Goal: Task Accomplishment & Management: Manage account settings

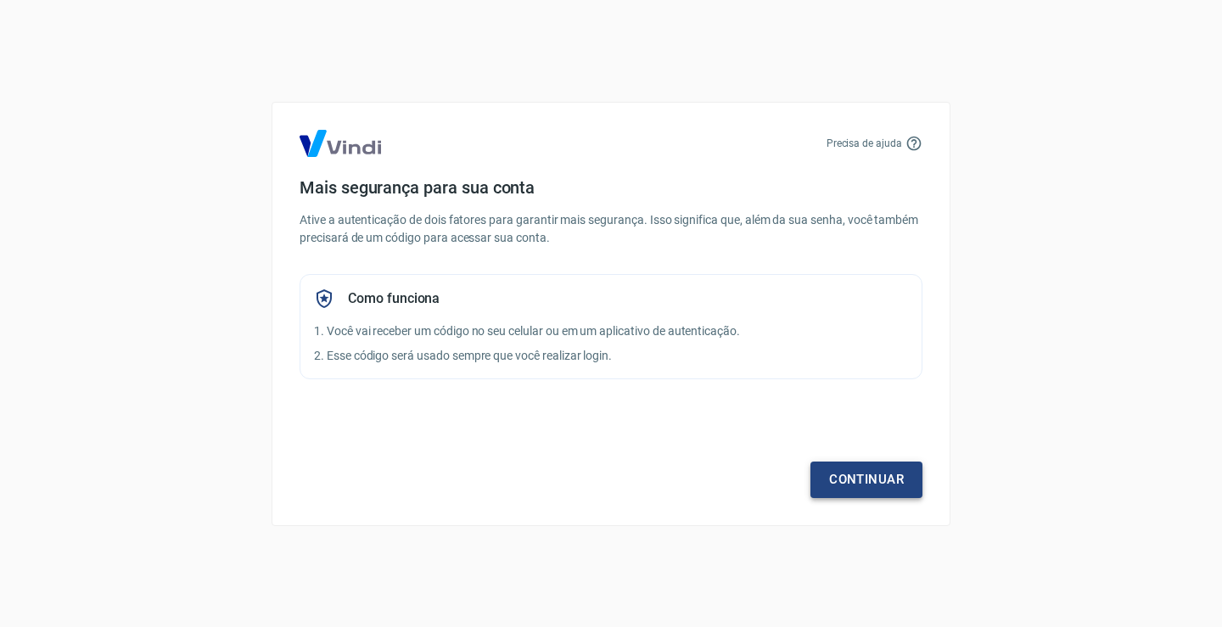
click at [874, 478] on link "Continuar" at bounding box center [866, 479] width 112 height 36
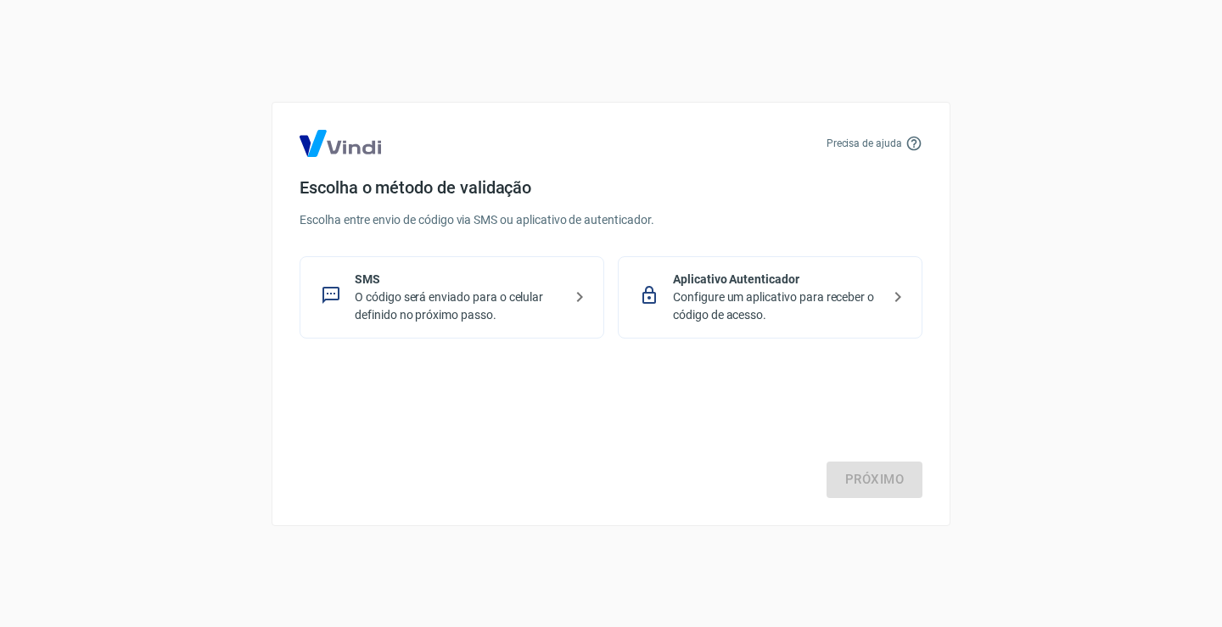
click at [810, 305] on p "Configure um aplicativo para receber o código de acesso." at bounding box center [777, 306] width 208 height 36
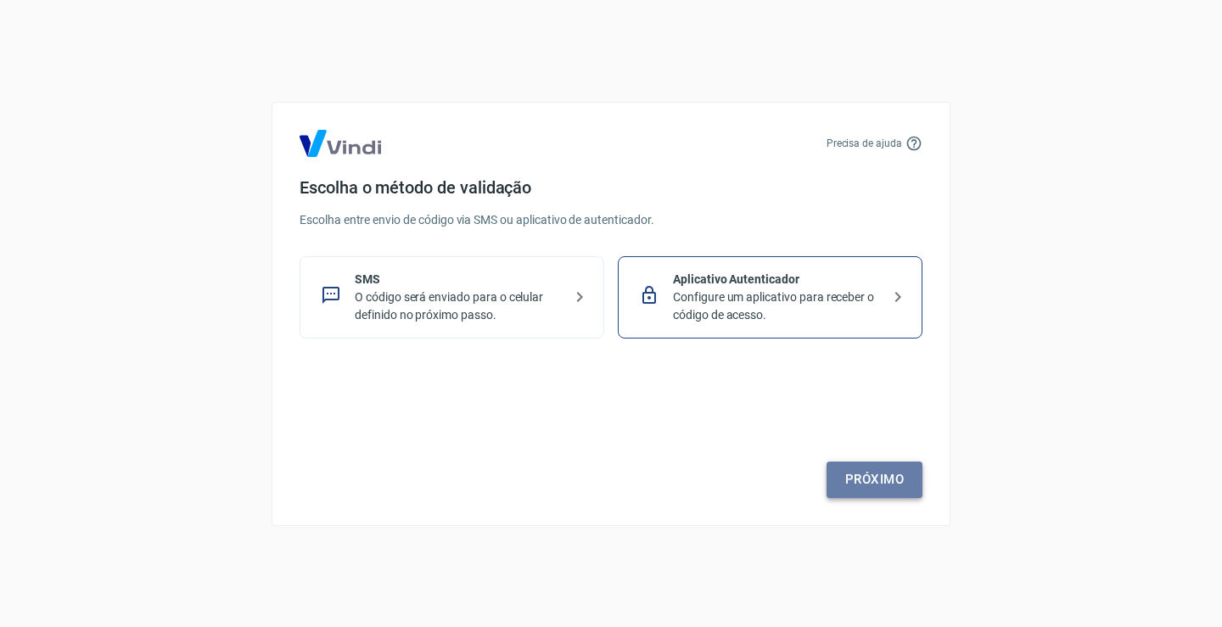
click at [844, 488] on link "Próximo" at bounding box center [874, 479] width 96 height 36
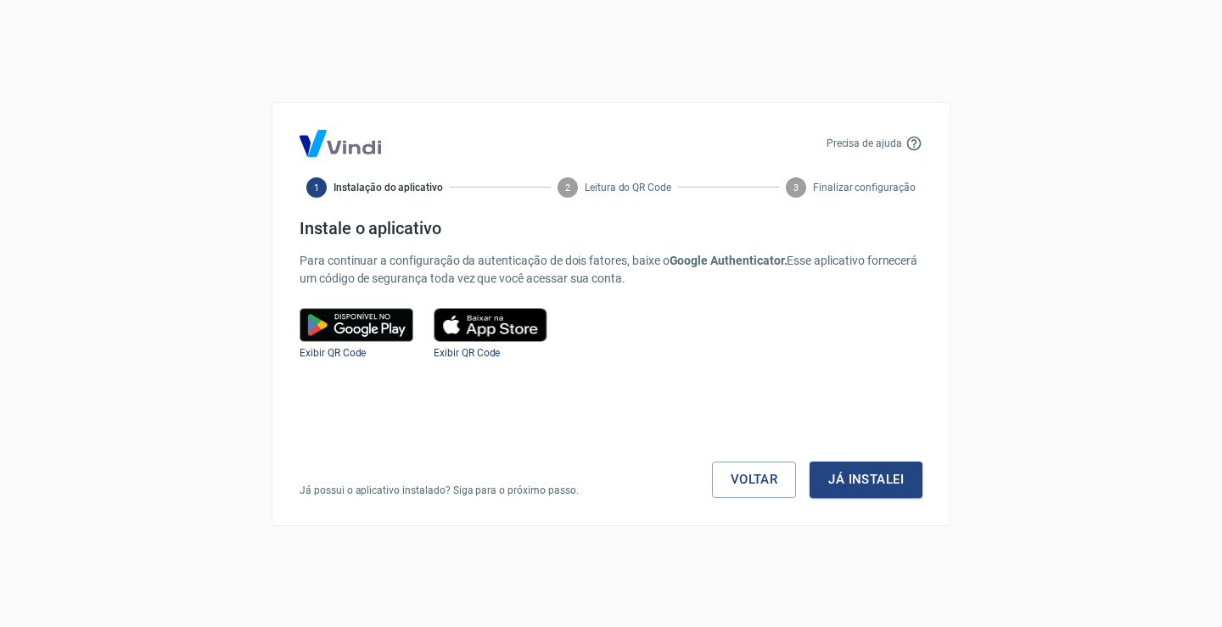
click at [346, 322] on img at bounding box center [356, 325] width 114 height 34
click at [339, 357] on span "Exibir QR Code" at bounding box center [332, 353] width 66 height 12
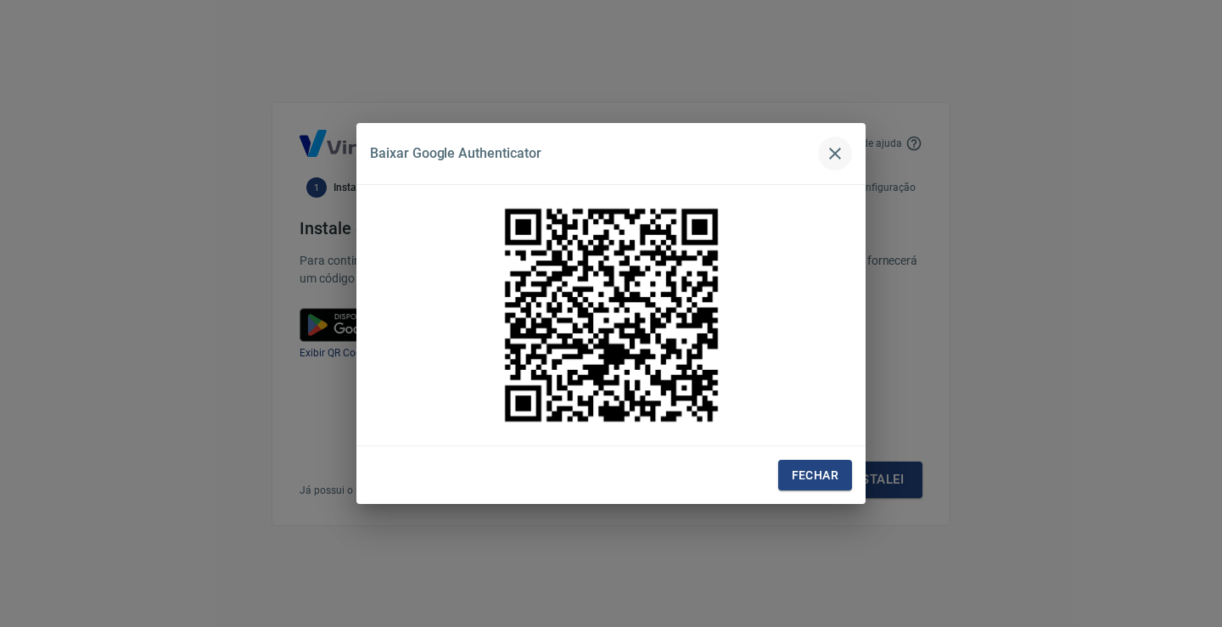
click at [830, 161] on icon "button" at bounding box center [835, 153] width 20 height 20
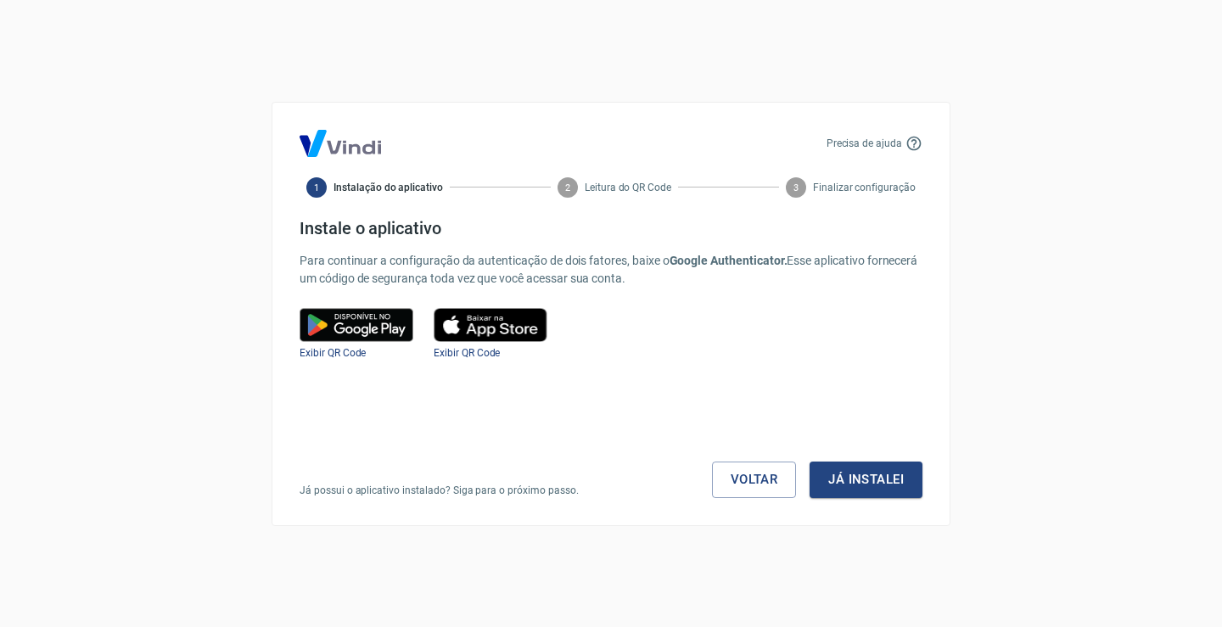
click at [355, 315] on img at bounding box center [356, 325] width 114 height 34
click at [304, 353] on span "Exibir QR Code" at bounding box center [332, 353] width 66 height 12
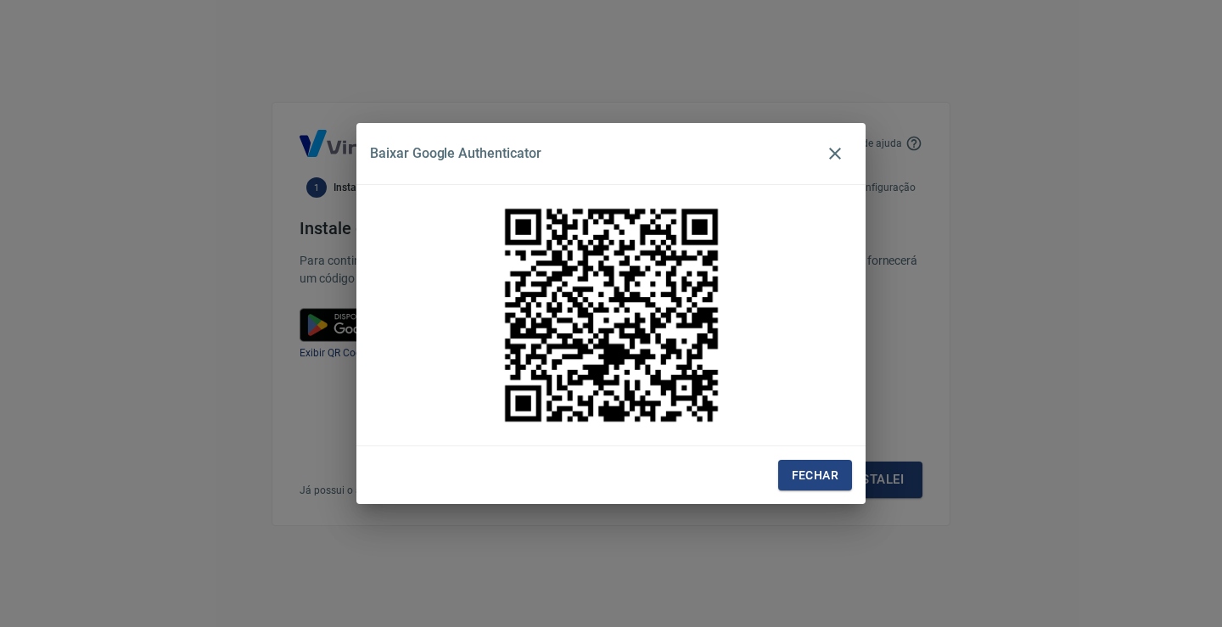
click at [824, 458] on div "Fechar" at bounding box center [610, 475] width 509 height 59
click at [824, 474] on button "Fechar" at bounding box center [815, 475] width 74 height 31
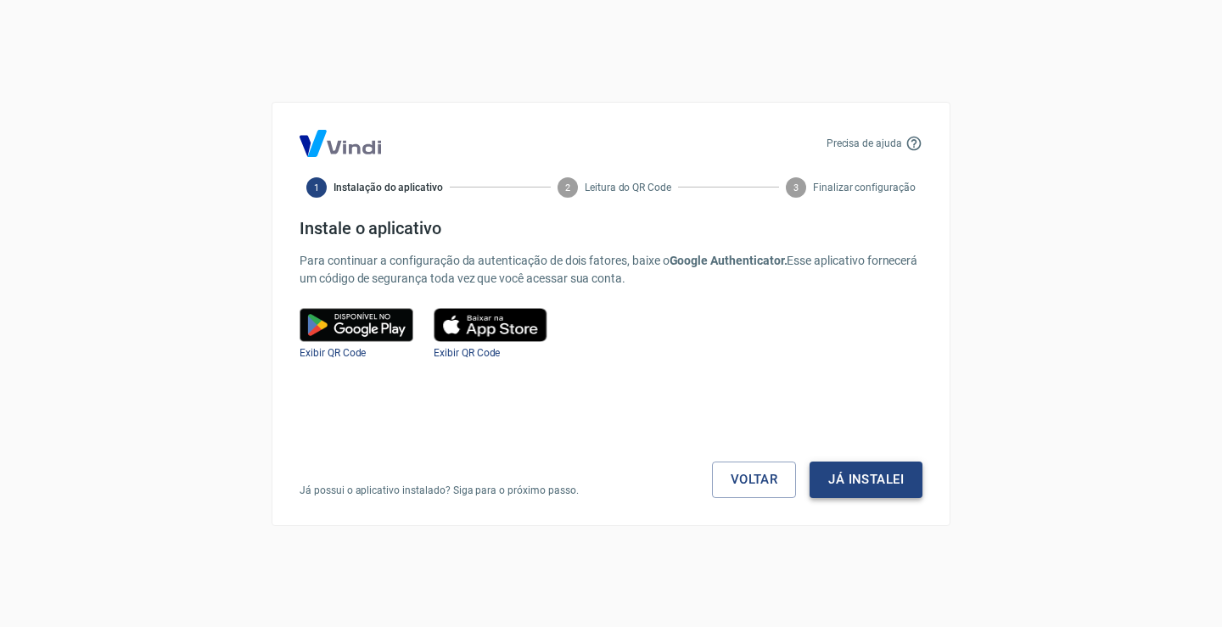
click at [819, 486] on button "Já instalei" at bounding box center [865, 479] width 113 height 36
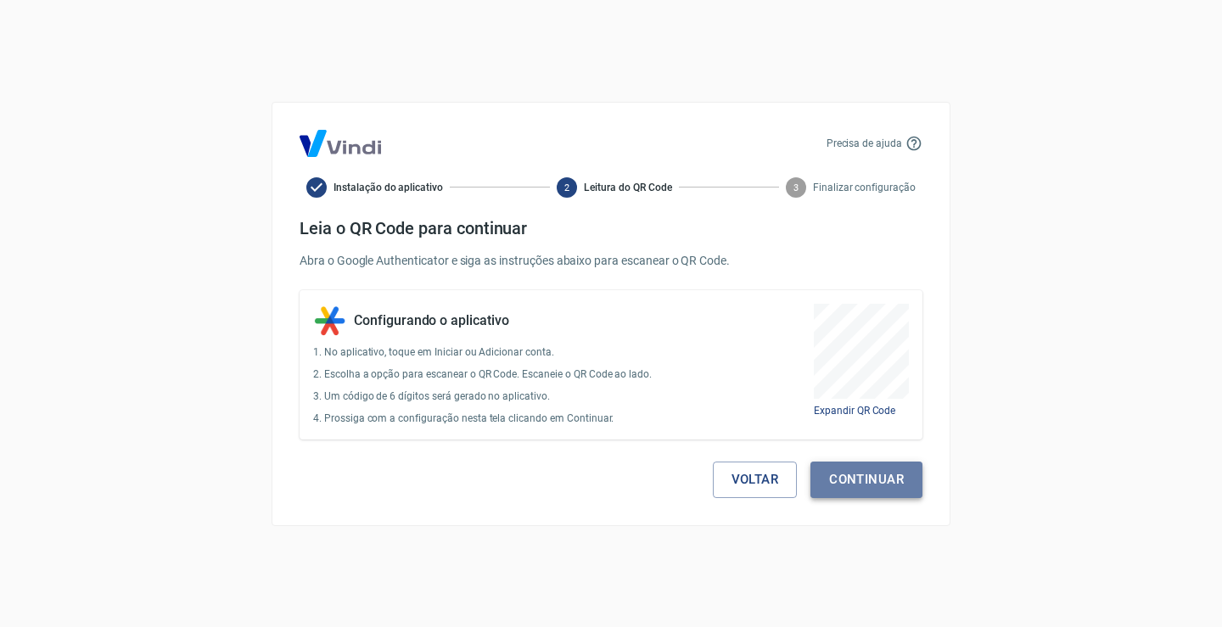
click at [868, 478] on button "Continuar" at bounding box center [866, 479] width 112 height 36
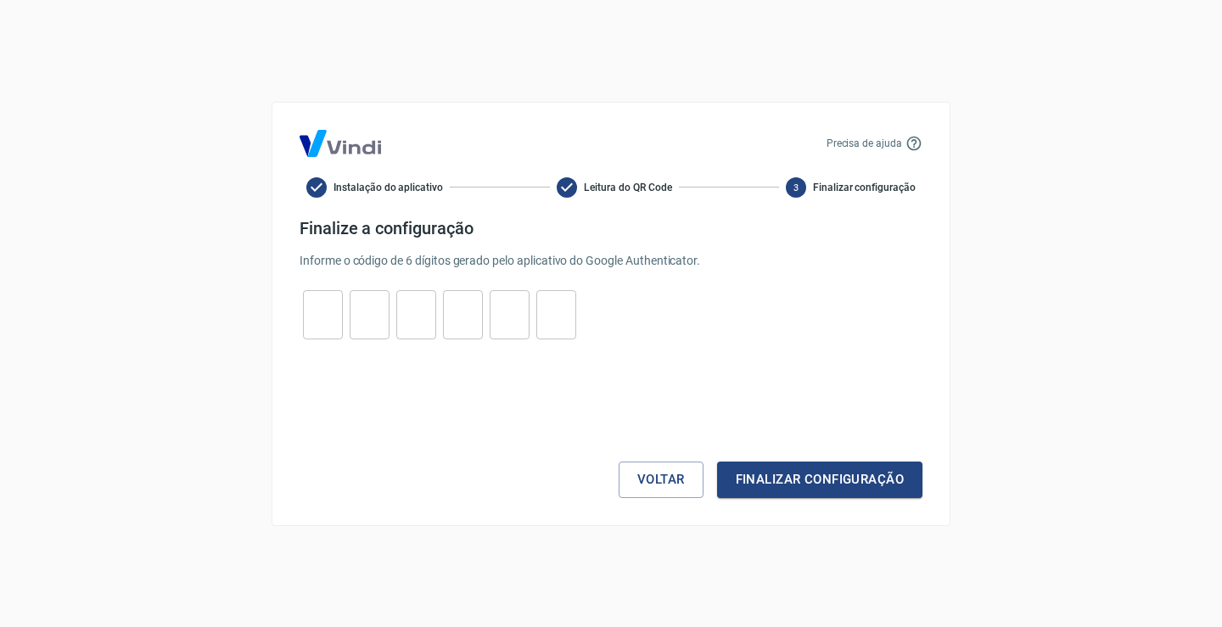
click at [310, 301] on input "tel" at bounding box center [323, 314] width 40 height 36
type input "0"
type input "1"
type input "5"
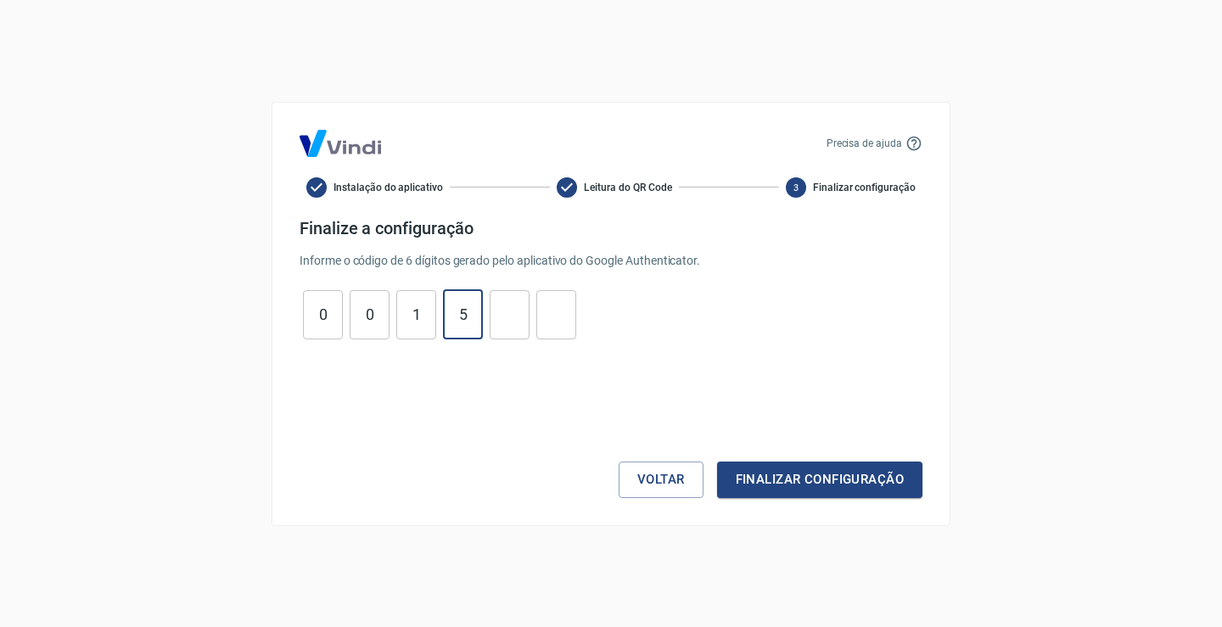
type input "5"
type input "8"
click at [717, 461] on button "Finalizar configuração" at bounding box center [819, 479] width 205 height 36
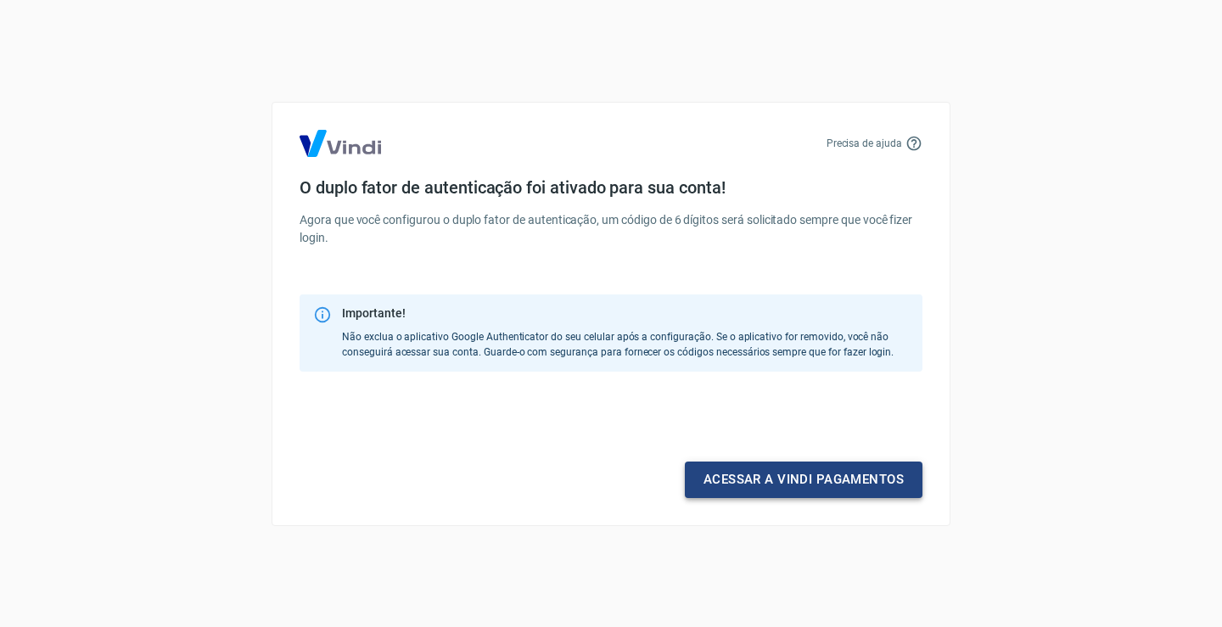
click at [852, 479] on link "Acessar a Vindi pagamentos" at bounding box center [804, 479] width 238 height 36
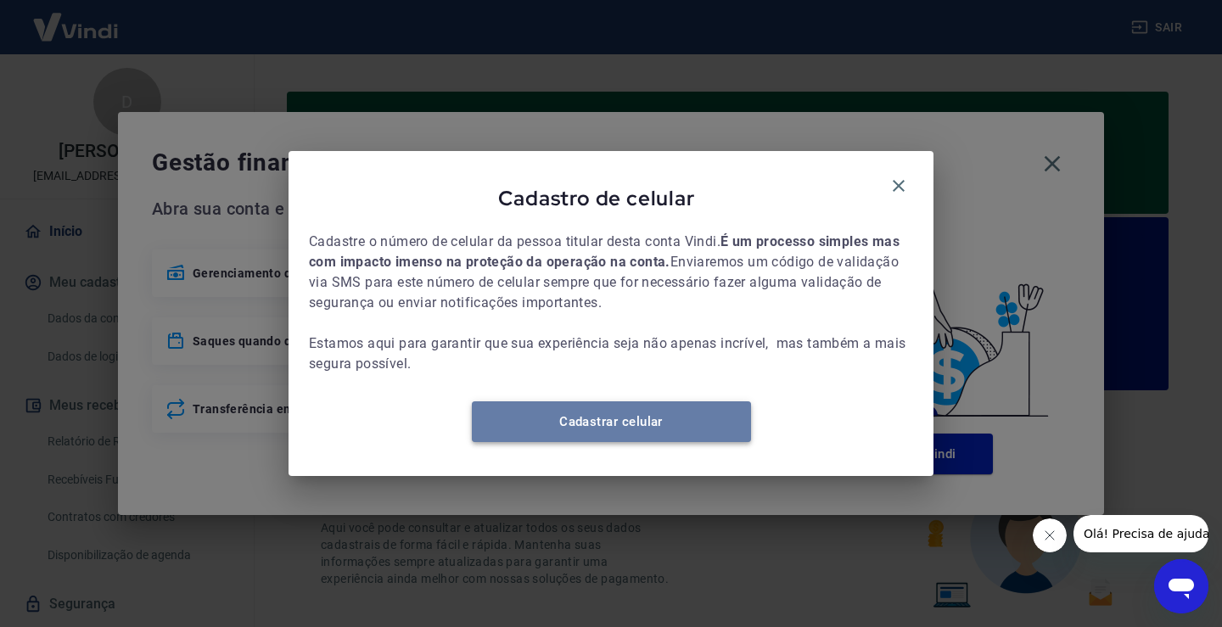
click at [705, 432] on link "Cadastrar celular" at bounding box center [611, 421] width 279 height 41
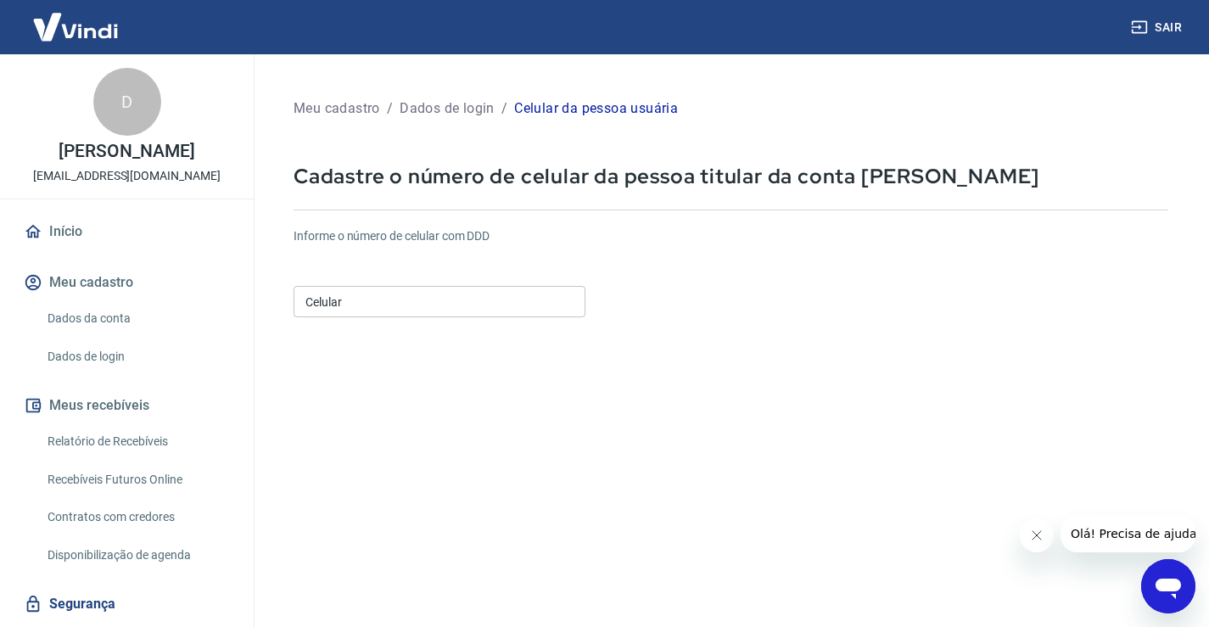
click at [451, 322] on form "Informe o número de celular com DDD Celular Celular Continuar Cancelar" at bounding box center [731, 462] width 875 height 496
click at [458, 304] on input "Celular" at bounding box center [440, 301] width 292 height 31
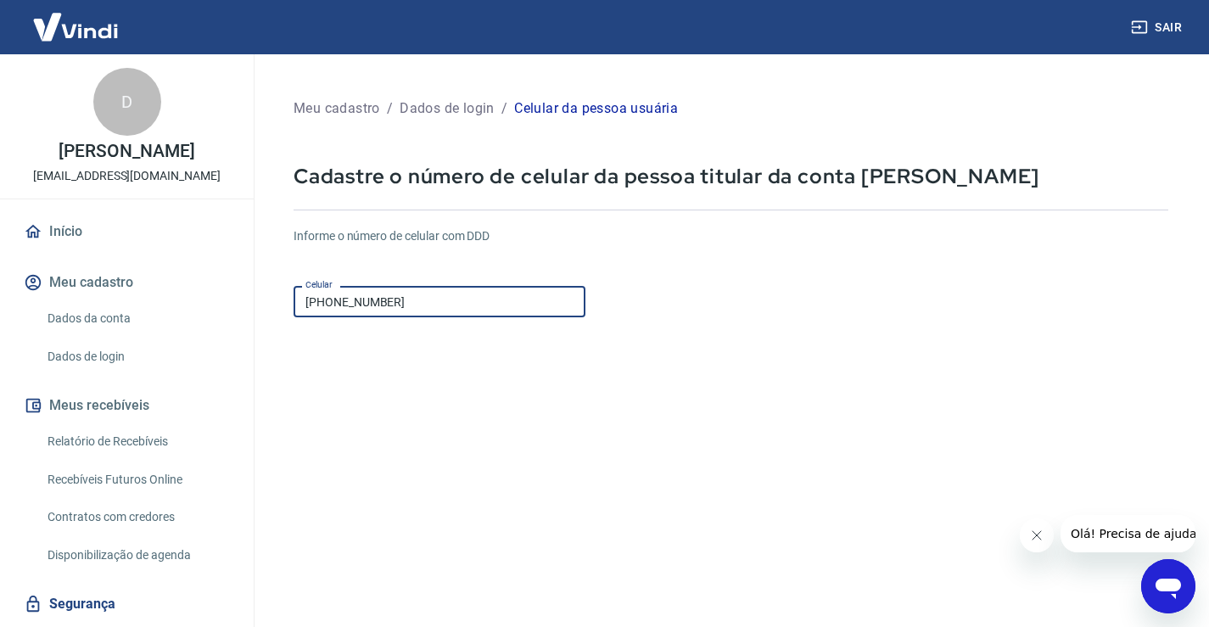
type input "[PHONE_NUMBER]"
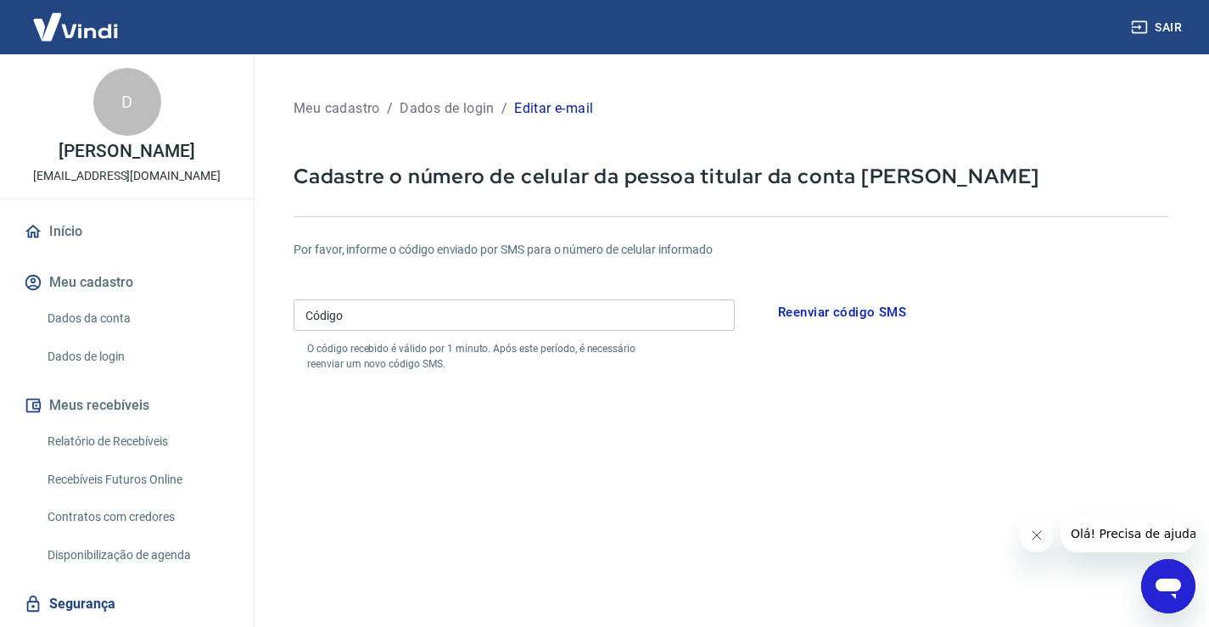
click at [495, 321] on input "Código" at bounding box center [514, 314] width 441 height 31
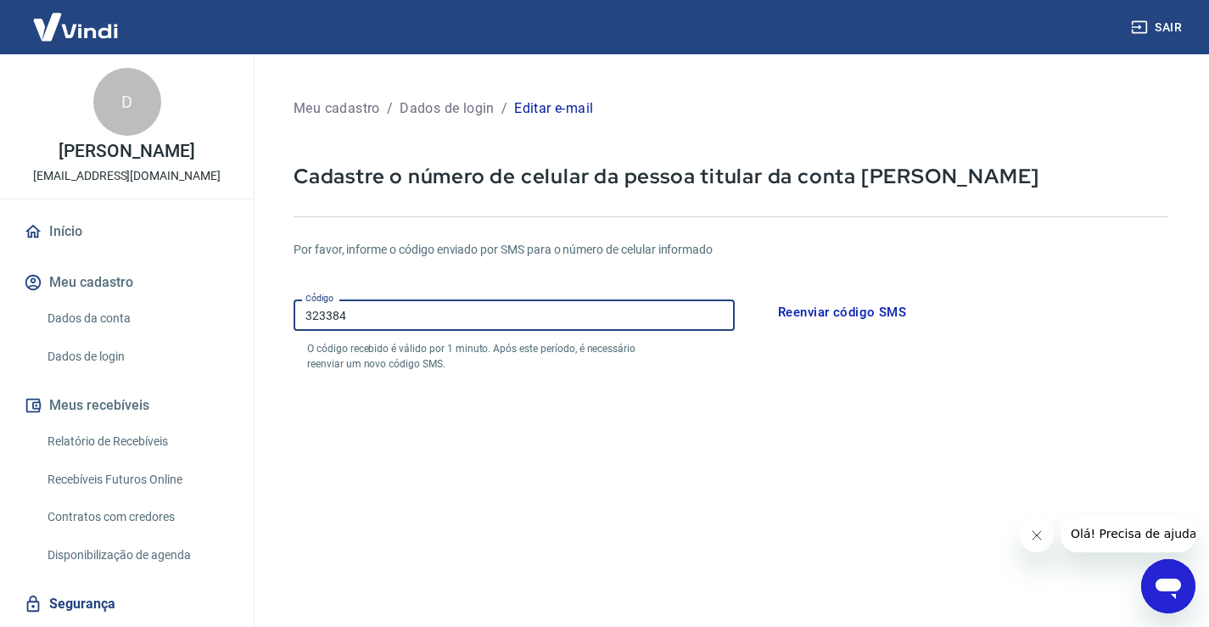
type input "323384"
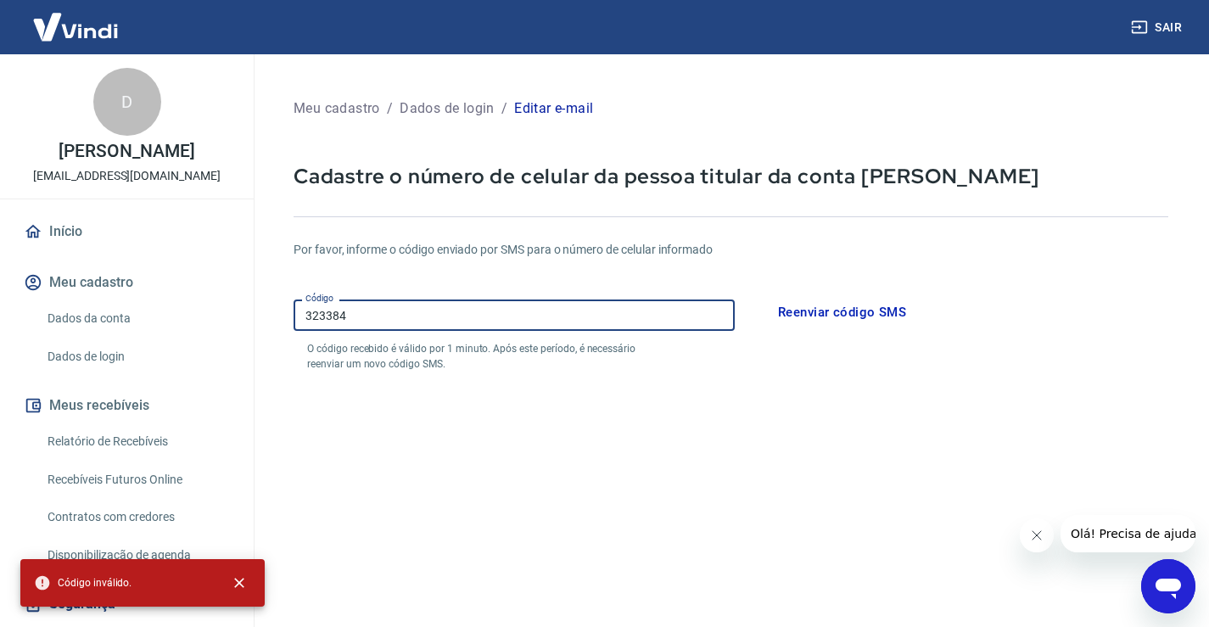
click at [408, 314] on input "323384" at bounding box center [514, 314] width 441 height 31
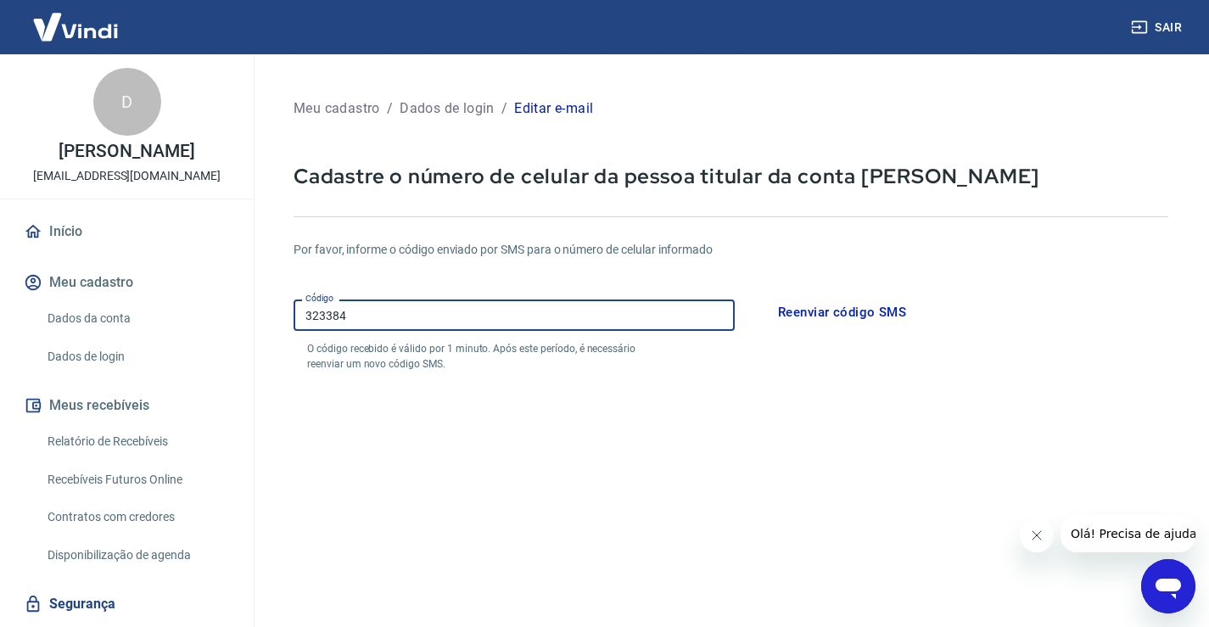
drag, startPoint x: 408, startPoint y: 314, endPoint x: 81, endPoint y: 314, distance: 326.6
click at [81, 314] on div "Sair D [PERSON_NAME] [EMAIL_ADDRESS][DOMAIN_NAME] Início Meu cadastro Dados da …" at bounding box center [604, 313] width 1209 height 627
type input "323384"
drag, startPoint x: 249, startPoint y: 331, endPoint x: 108, endPoint y: 331, distance: 140.8
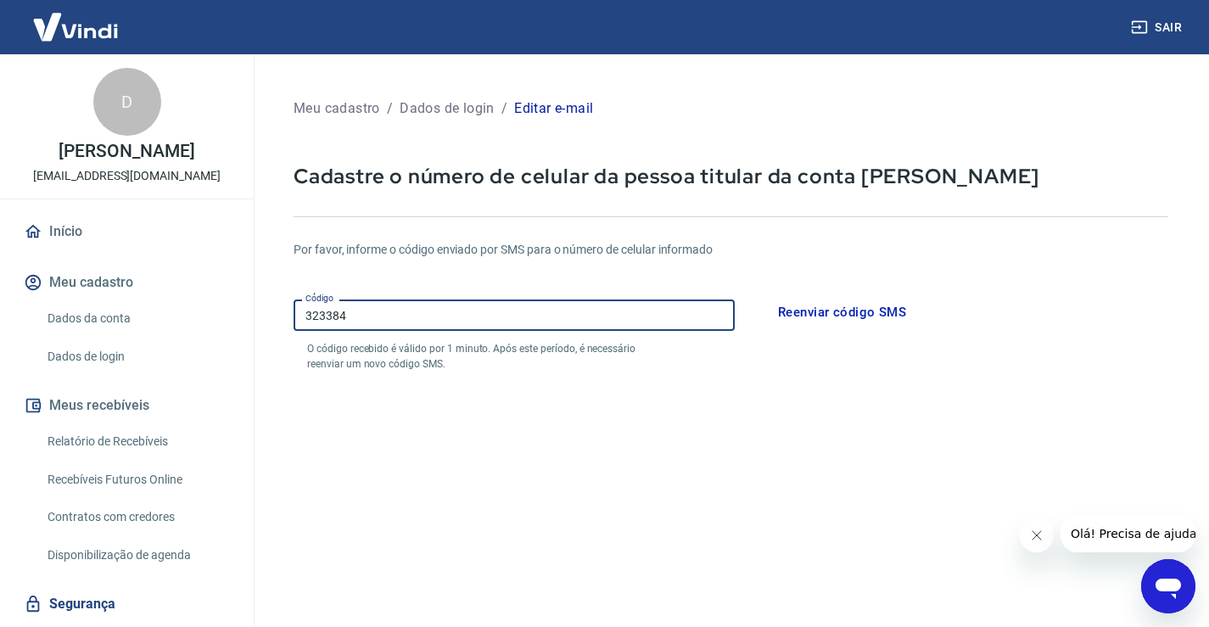
click at [108, 331] on div "Sair D [PERSON_NAME] [EMAIL_ADDRESS][DOMAIN_NAME] Início Meu cadastro Dados da …" at bounding box center [604, 313] width 1209 height 627
click at [797, 308] on button "Reenviar código SMS" at bounding box center [842, 312] width 147 height 36
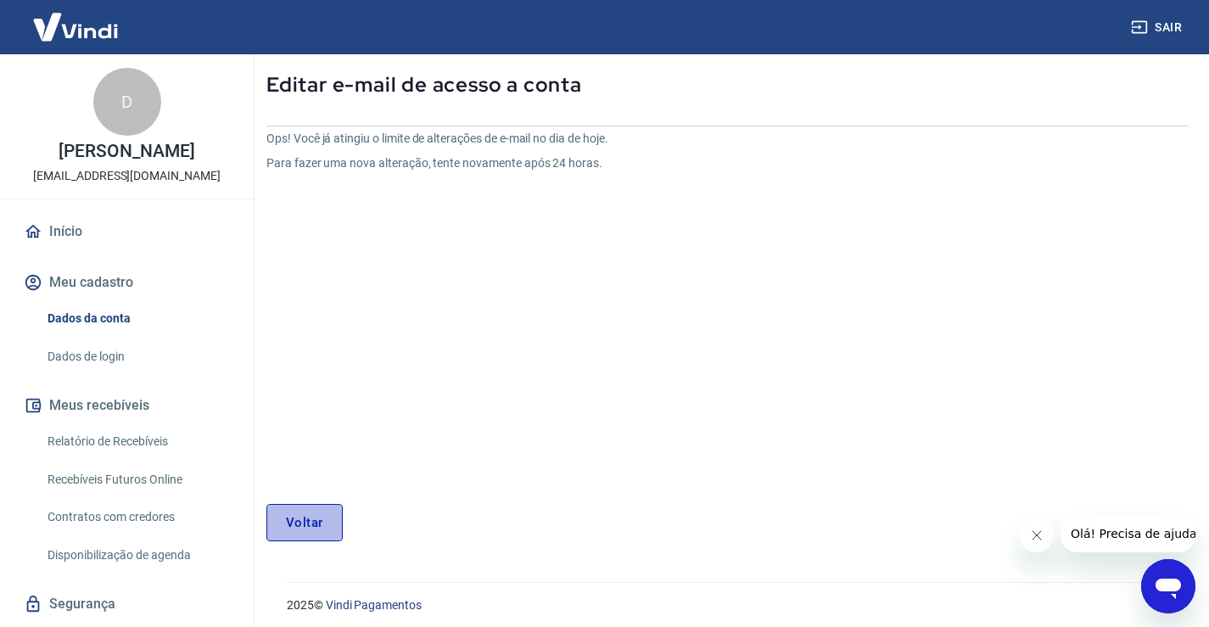
click at [317, 517] on link "Voltar" at bounding box center [304, 522] width 76 height 37
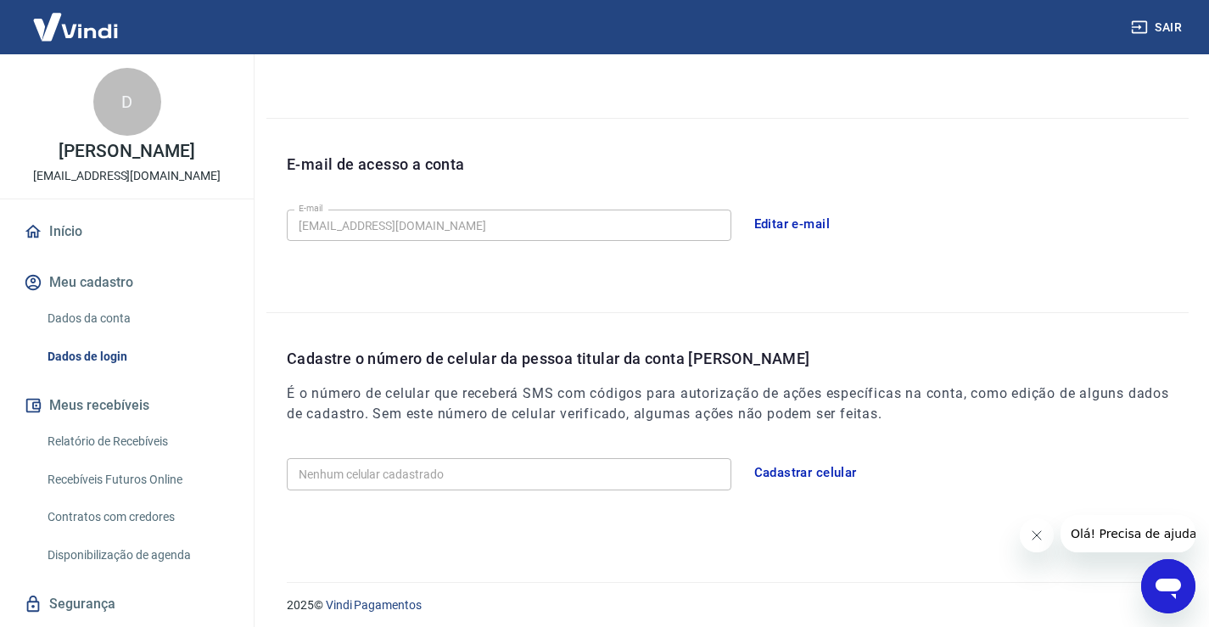
click at [780, 458] on button "Cadastrar celular" at bounding box center [805, 473] width 121 height 36
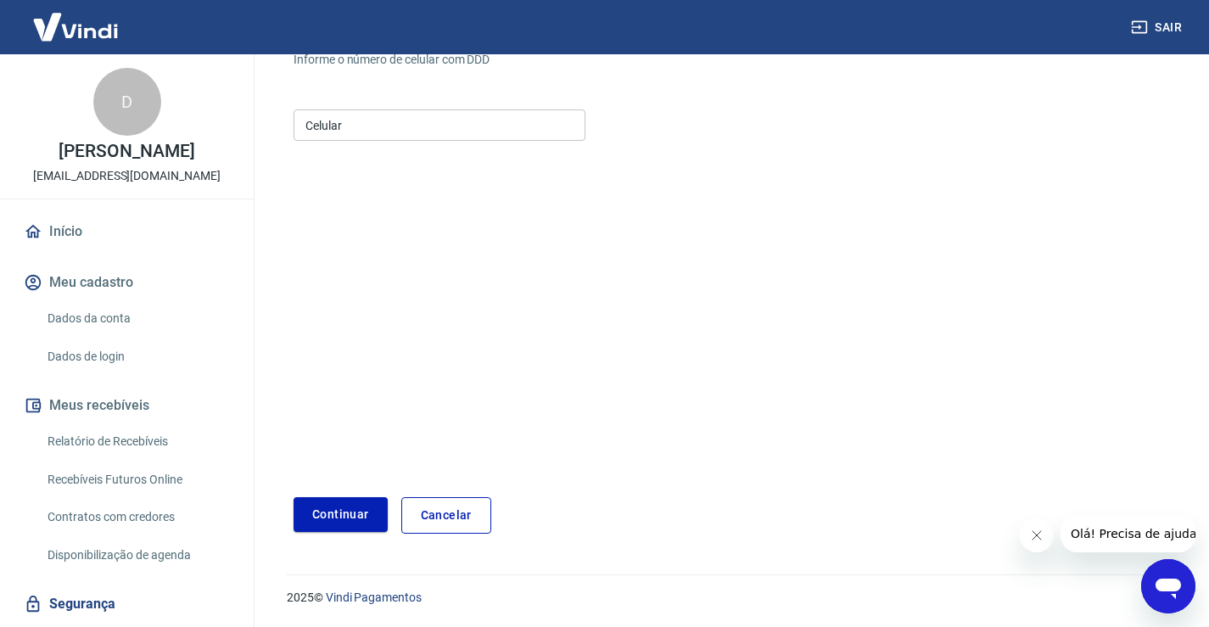
scroll to position [169, 0]
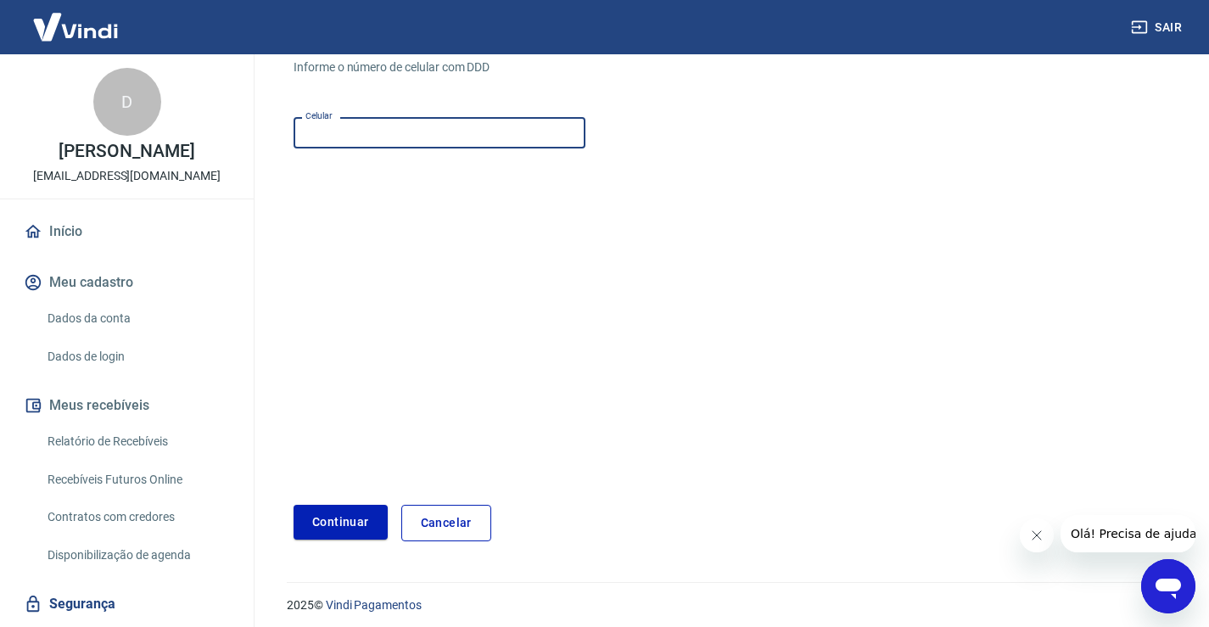
click at [367, 133] on input "Celular" at bounding box center [440, 132] width 292 height 31
type input "[PHONE_NUMBER]"
click at [294, 505] on button "Continuar" at bounding box center [341, 522] width 94 height 35
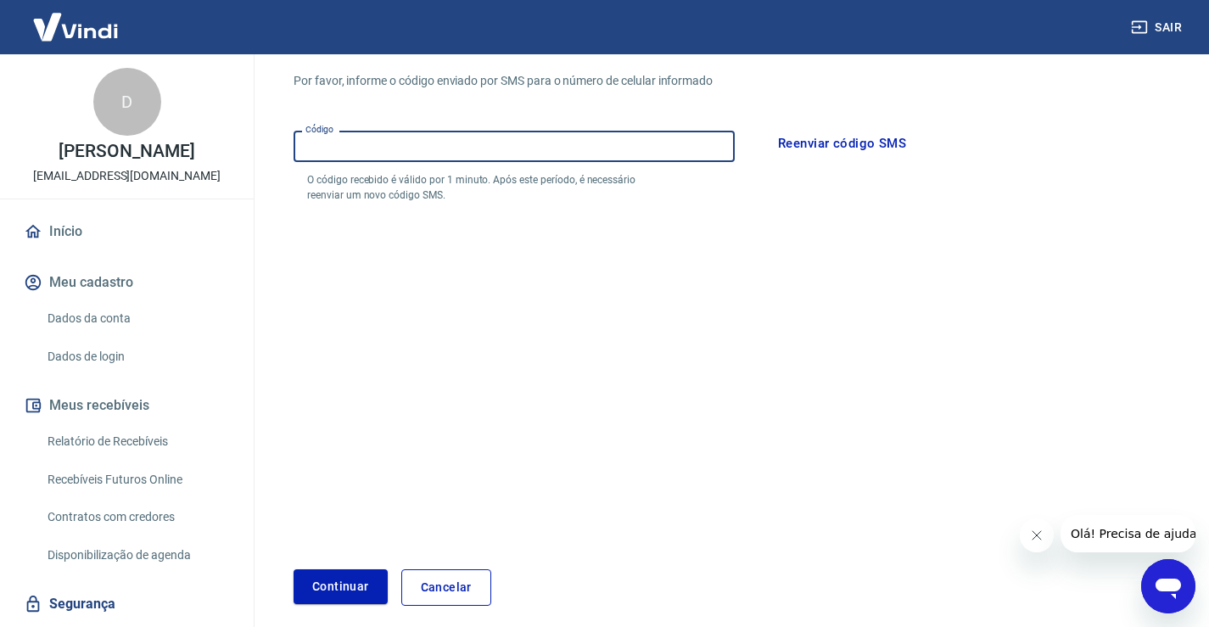
click at [385, 137] on input "Código" at bounding box center [514, 146] width 441 height 31
type input "836497"
click at [294, 569] on button "Continuar" at bounding box center [341, 586] width 94 height 35
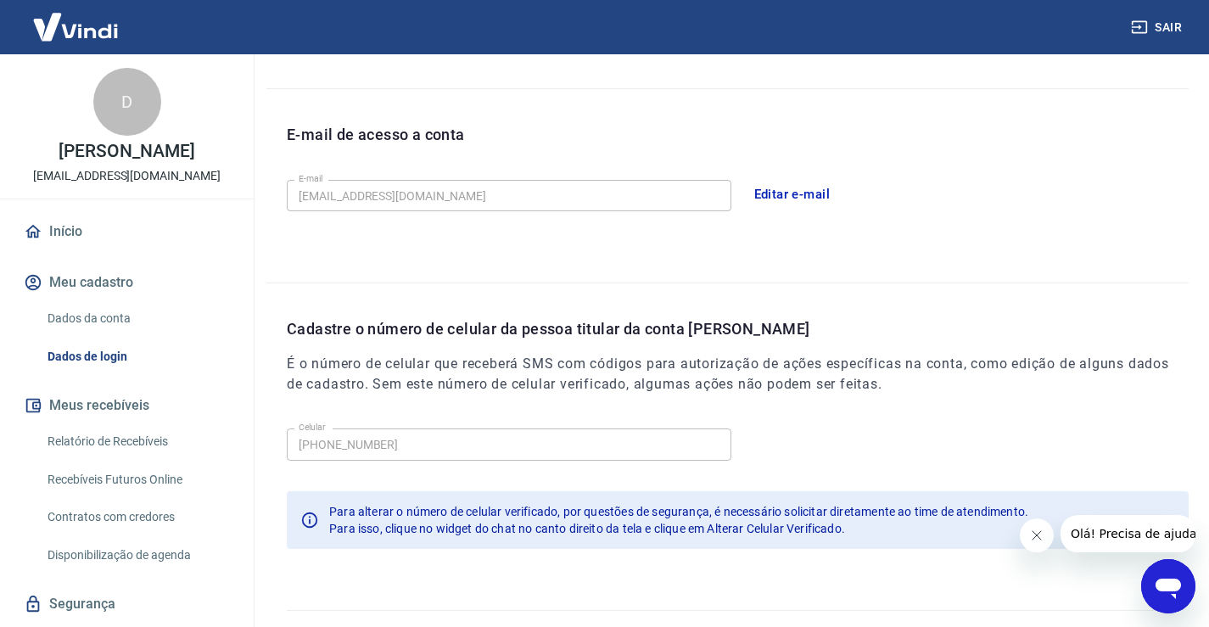
click at [99, 301] on button "Meu cadastro" at bounding box center [126, 282] width 213 height 37
click at [124, 234] on link "Início" at bounding box center [126, 231] width 213 height 37
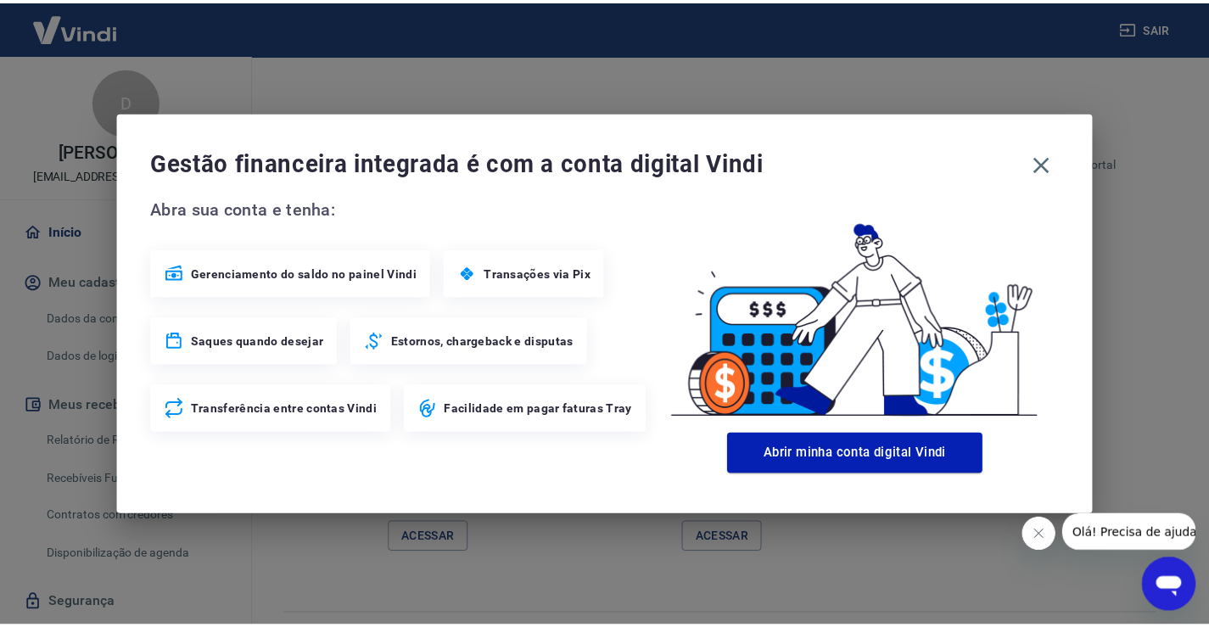
scroll to position [995, 0]
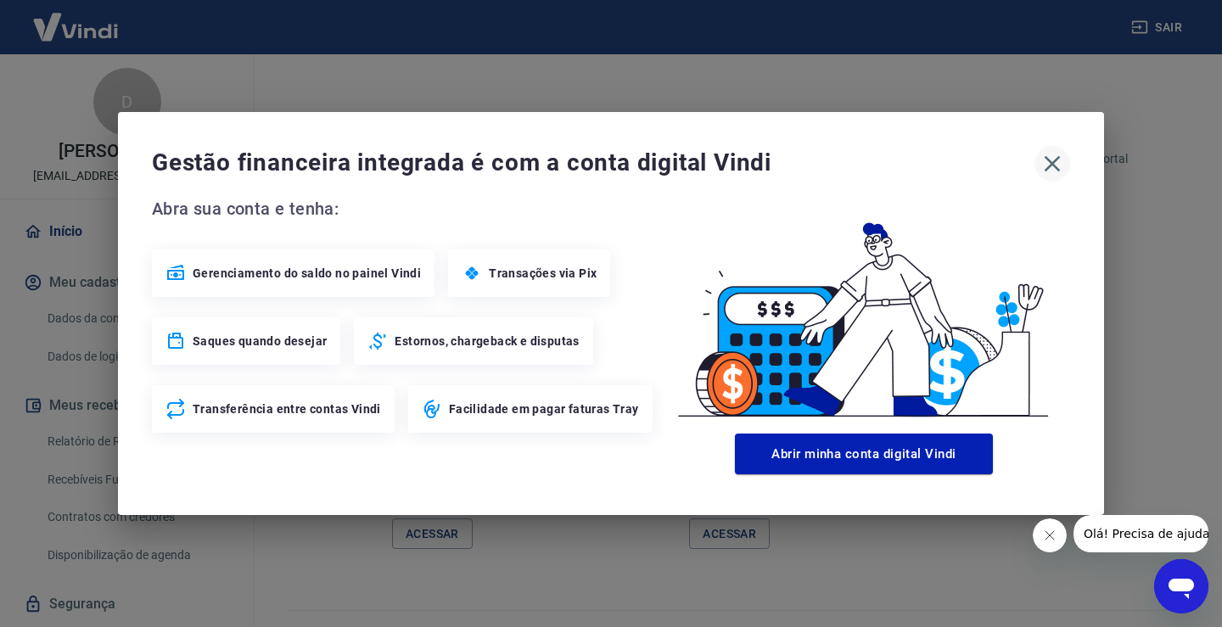
click at [1048, 163] on icon "button" at bounding box center [1051, 163] width 27 height 27
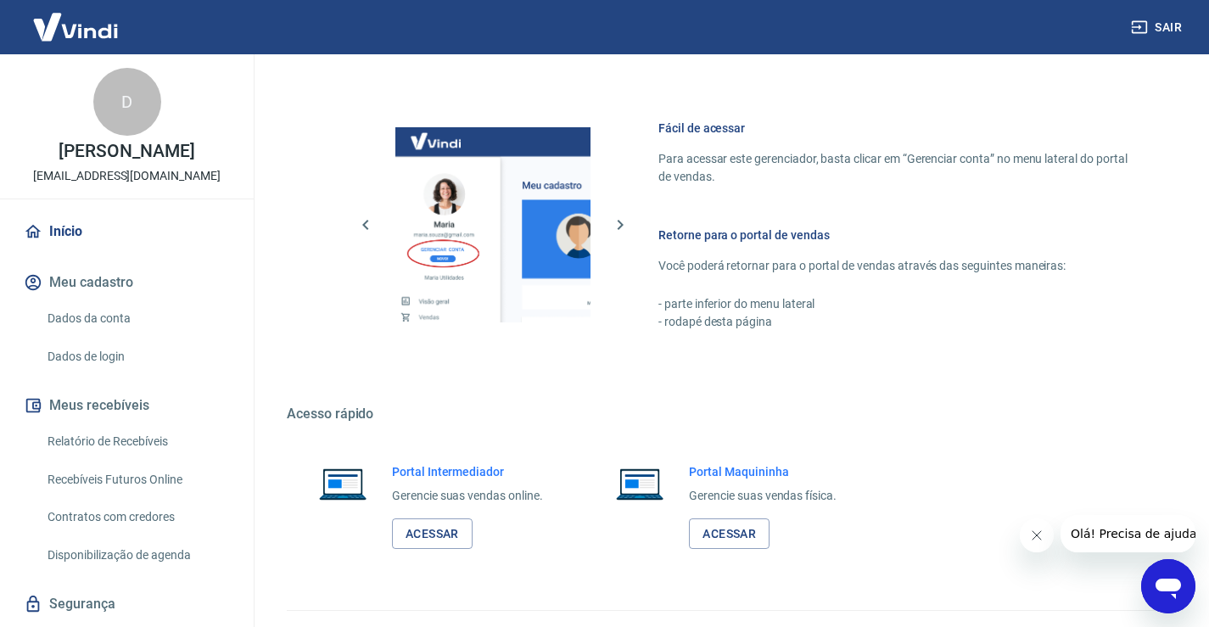
scroll to position [1031, 0]
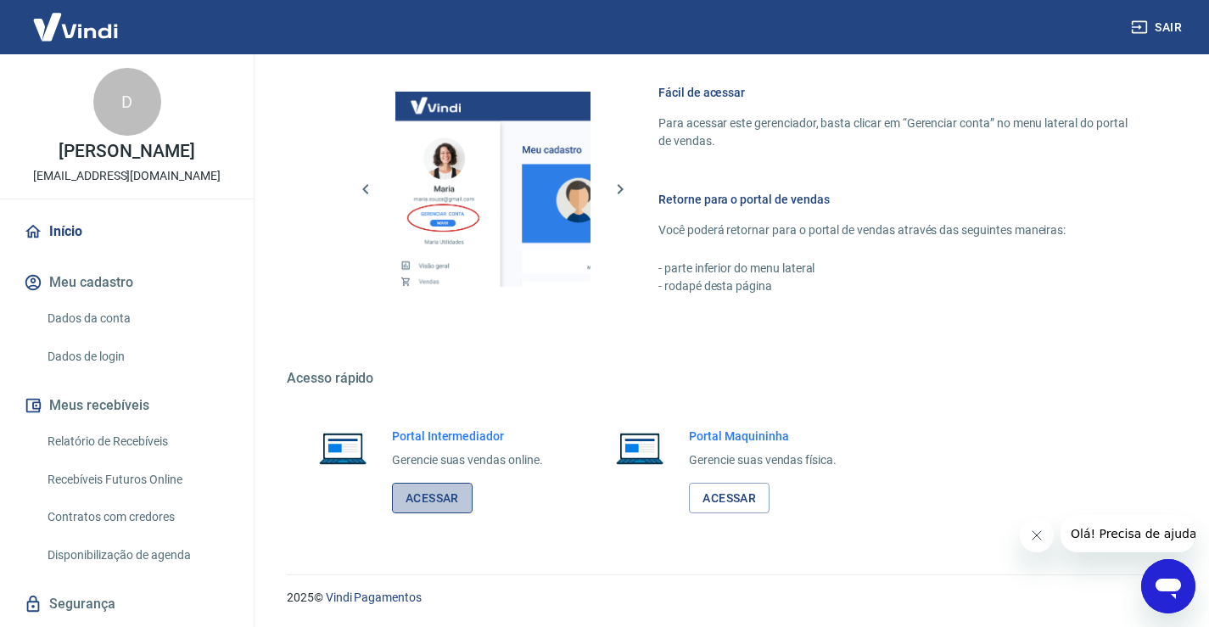
click at [431, 493] on link "Acessar" at bounding box center [432, 498] width 81 height 31
